Goal: Navigation & Orientation: Find specific page/section

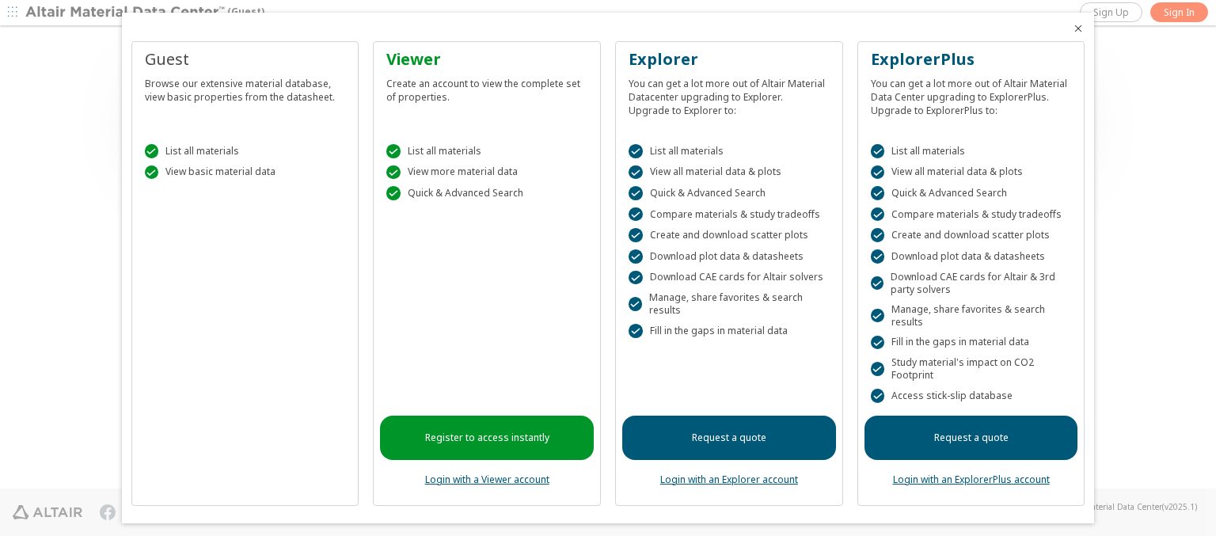
click at [1072, 28] on icon "Close" at bounding box center [1078, 28] width 13 height 13
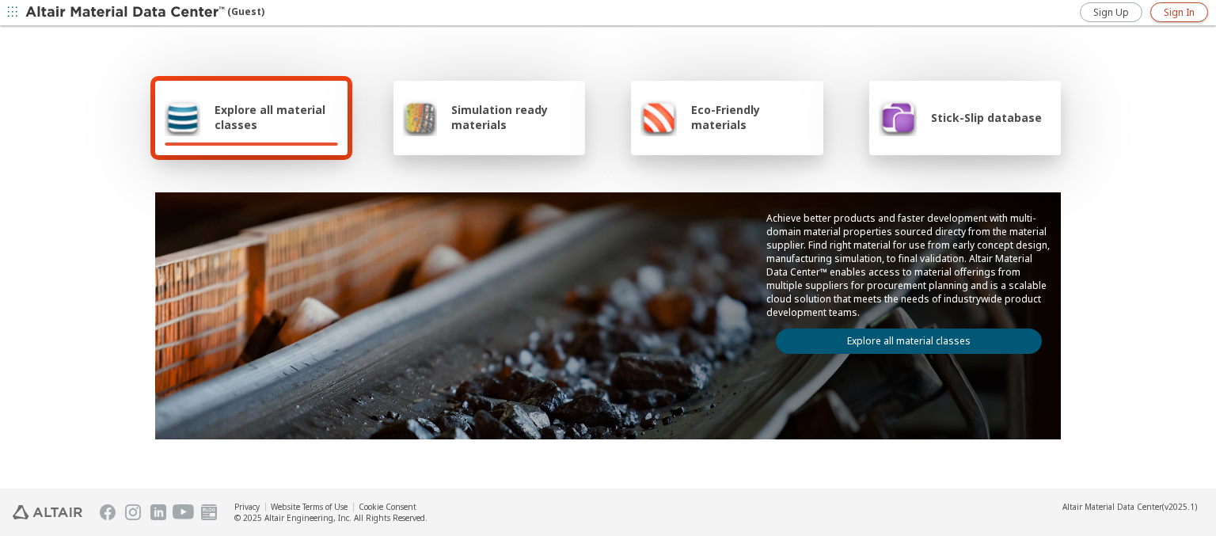
click at [1179, 12] on span "Sign In" at bounding box center [1179, 12] width 31 height 13
click at [126, 13] on img at bounding box center [126, 13] width 202 height 16
click at [270, 117] on span "Explore all material classes" at bounding box center [276, 117] width 123 height 30
click at [902, 337] on link "Explore all material classes" at bounding box center [909, 340] width 266 height 25
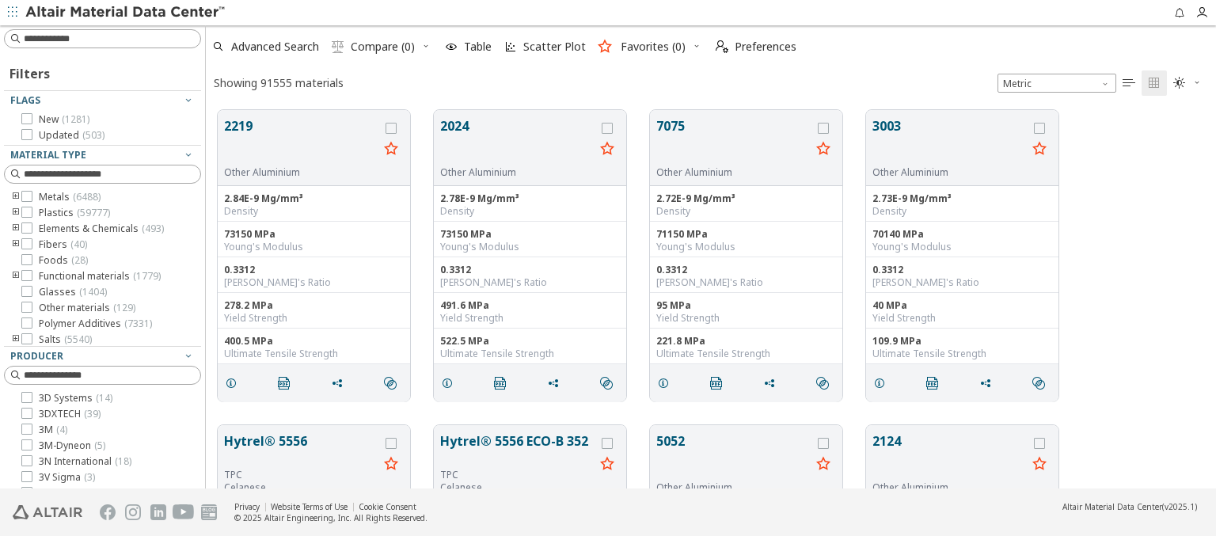
scroll to position [378, 997]
click at [751, 47] on span "Preferences" at bounding box center [766, 46] width 62 height 11
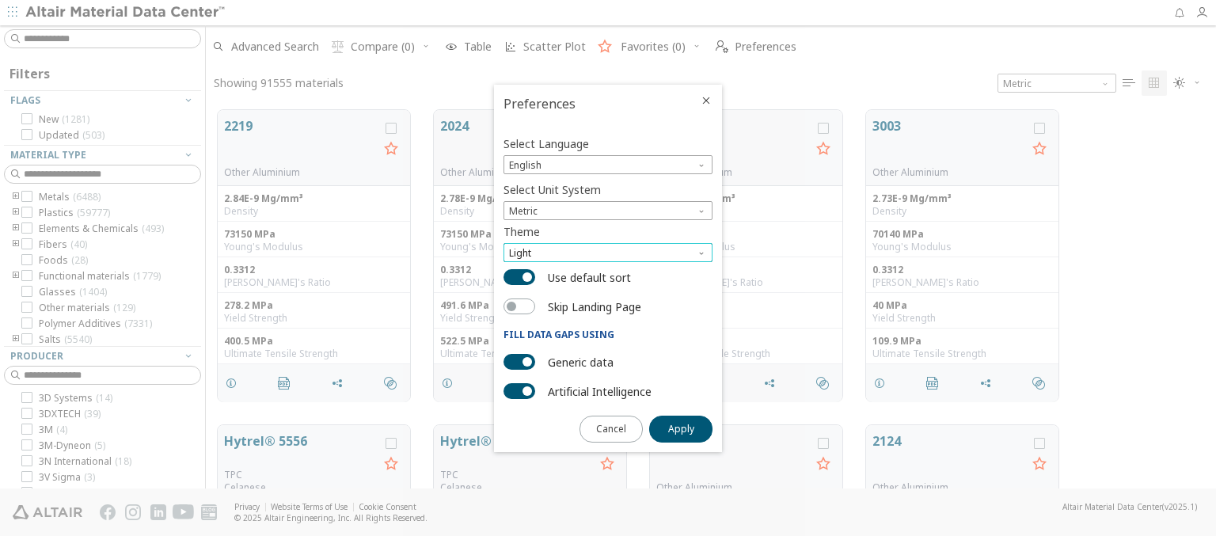
click at [608, 252] on span "Light" at bounding box center [607, 252] width 209 height 19
click at [521, 310] on span "Dark" at bounding box center [521, 310] width 21 height 13
click at [681, 427] on span "Apply" at bounding box center [681, 429] width 26 height 13
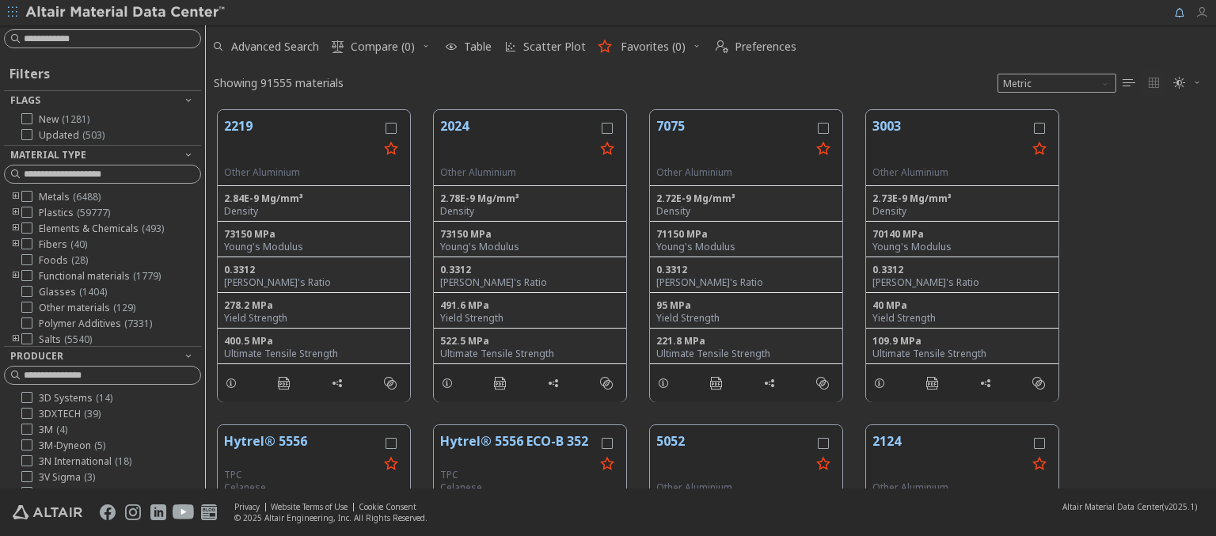
click at [1205, 13] on icon "button" at bounding box center [1201, 12] width 13 height 13
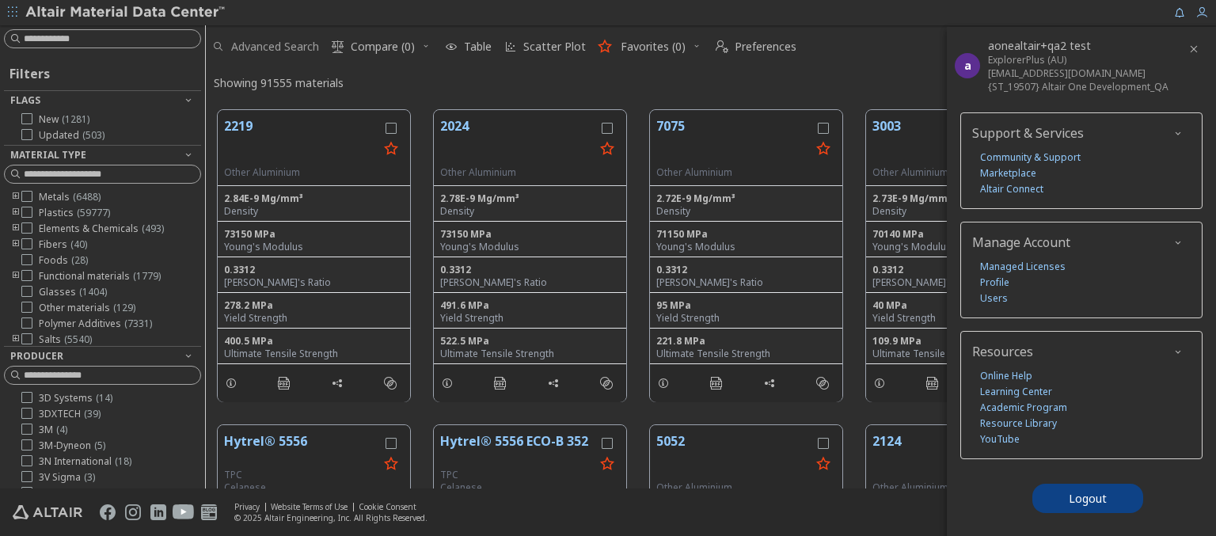
click at [266, 47] on span "Advanced Search" at bounding box center [275, 46] width 88 height 11
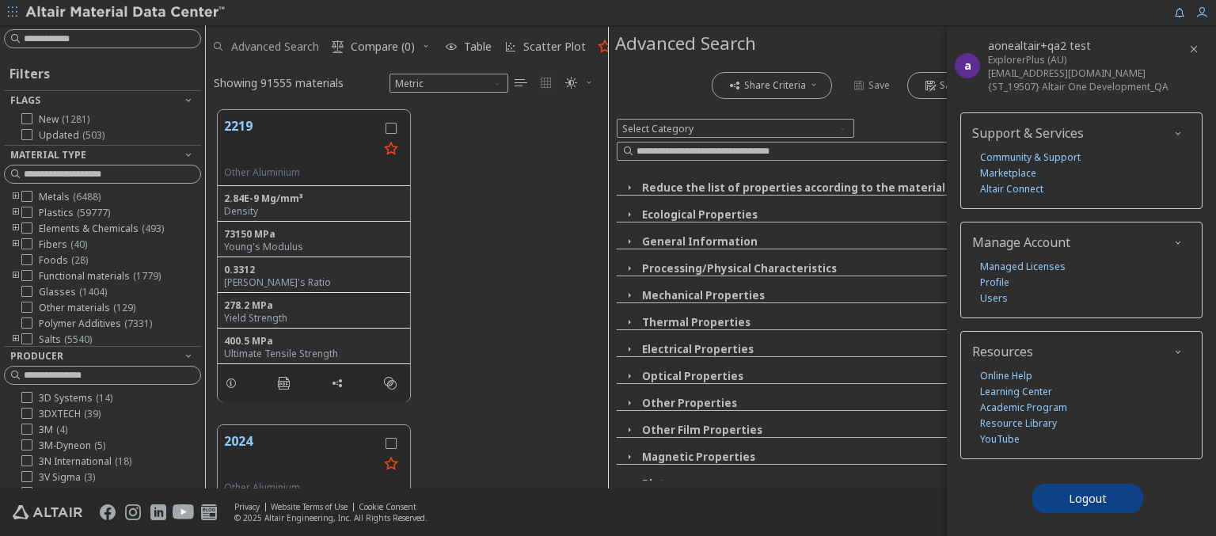
scroll to position [378, 389]
click at [126, 13] on img at bounding box center [126, 13] width 202 height 16
